Goal: Information Seeking & Learning: Learn about a topic

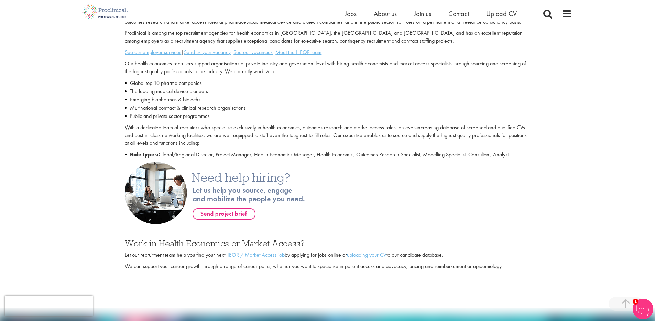
scroll to position [246, 0]
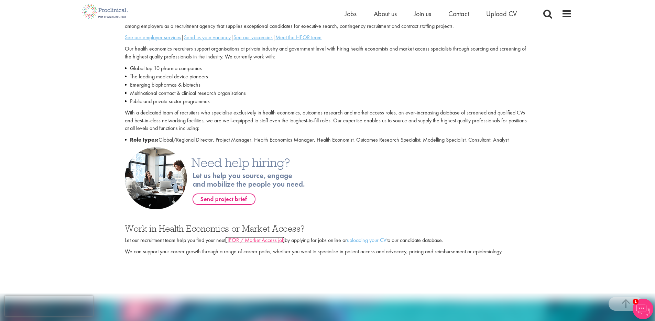
click at [253, 242] on link "HEOR / Market Access job" at bounding box center [254, 240] width 59 height 7
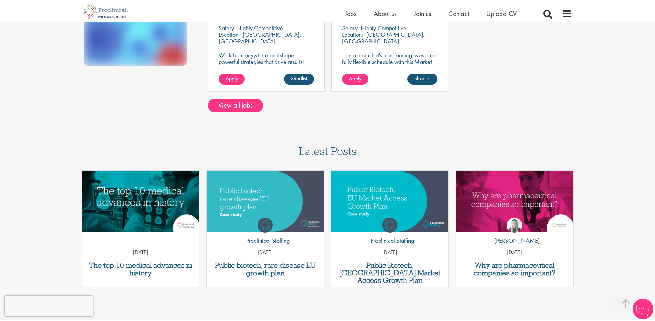
scroll to position [203, 0]
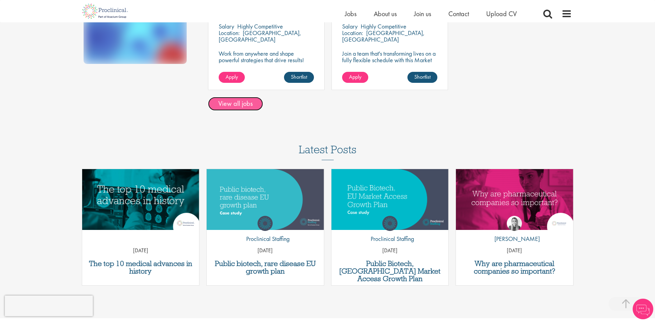
click at [247, 105] on link "View all jobs" at bounding box center [235, 104] width 55 height 14
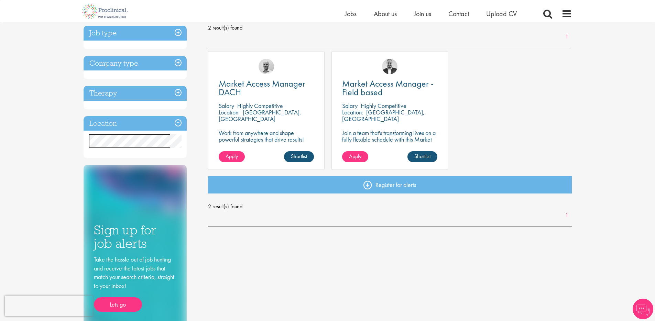
scroll to position [102, 0]
